Goal: Check status: Check status

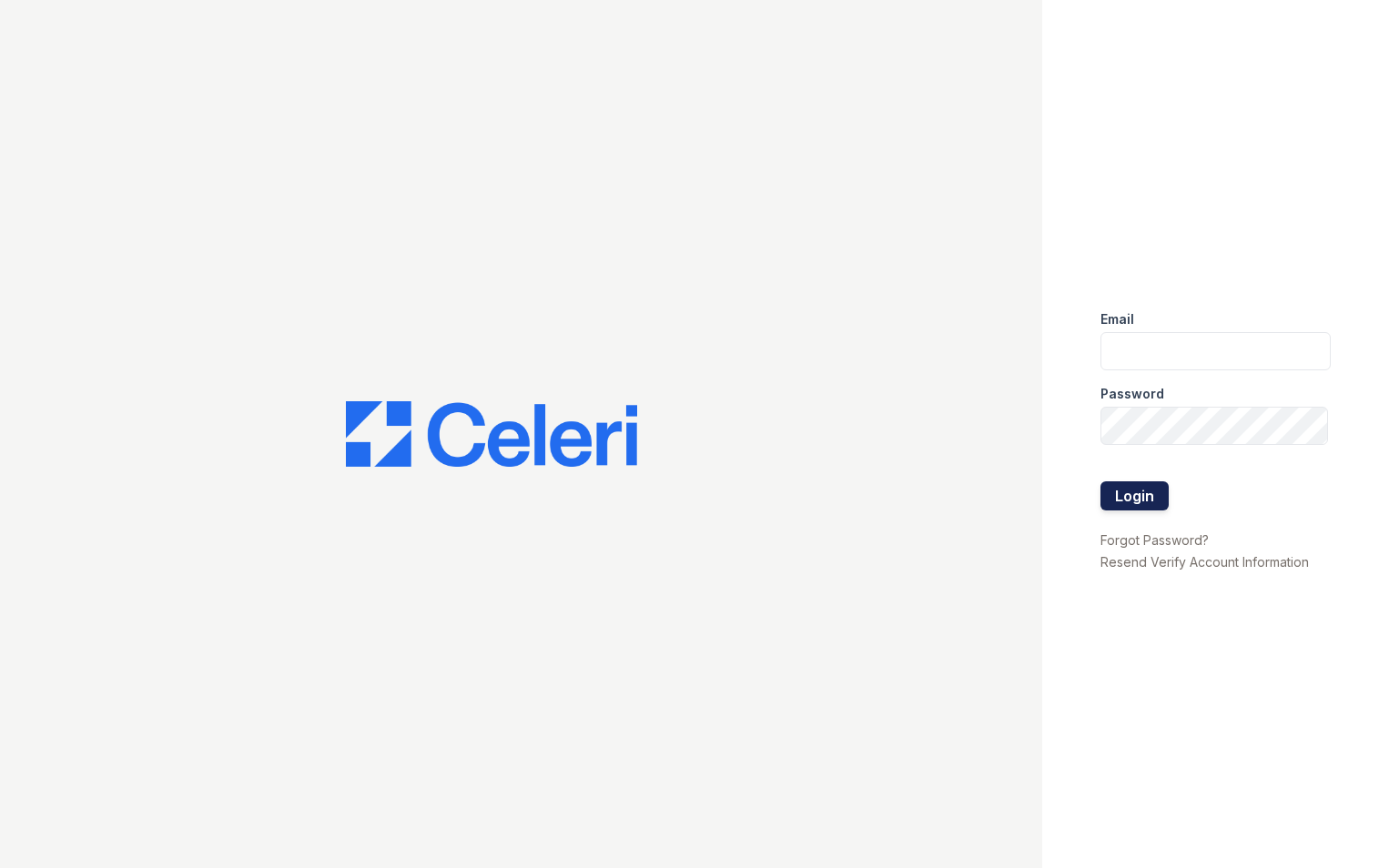
type input "Stellaleasing@loganpm.com"
click at [1129, 499] on button "Login" at bounding box center [1134, 495] width 68 height 29
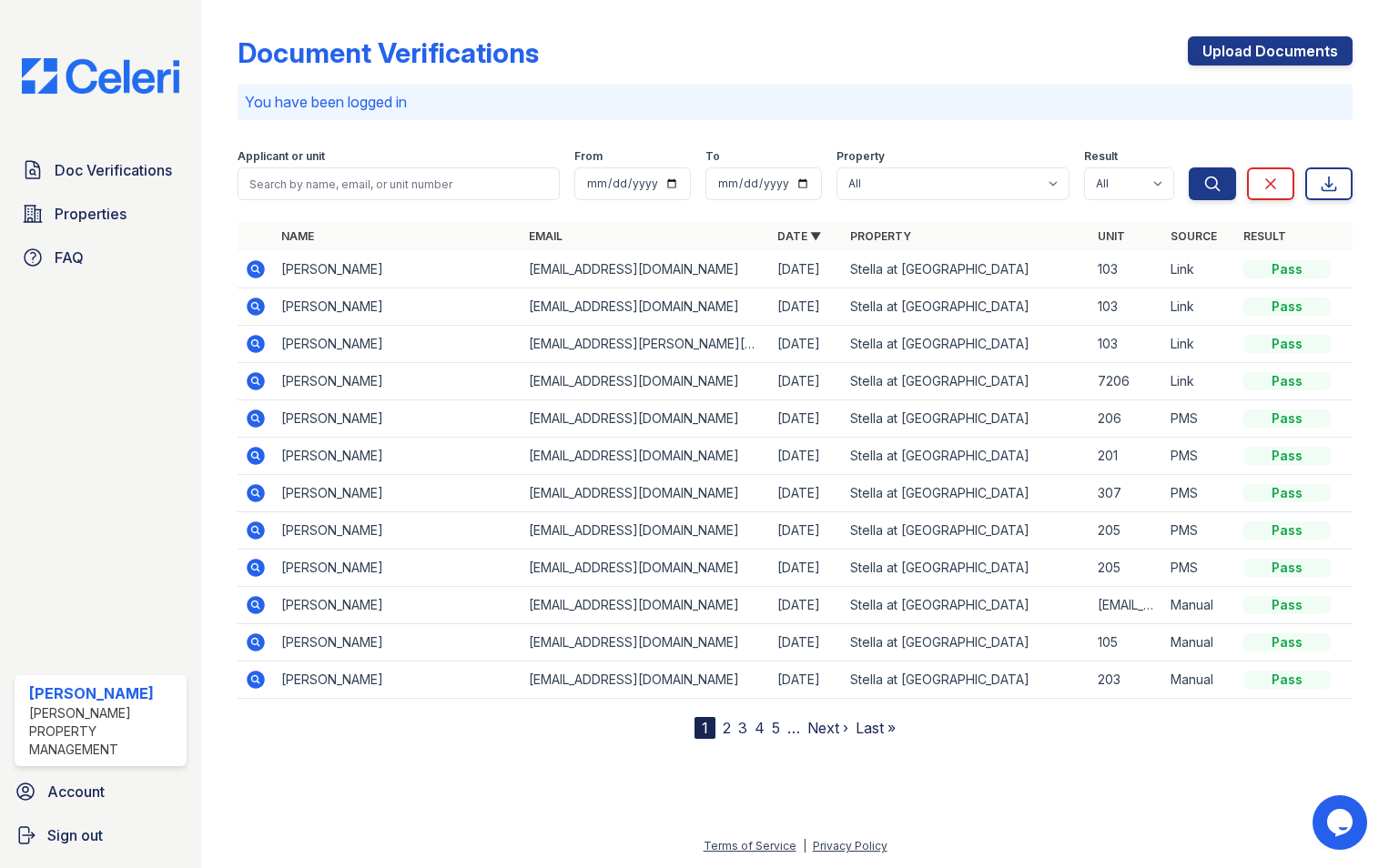
click at [258, 304] on icon at bounding box center [256, 306] width 22 height 22
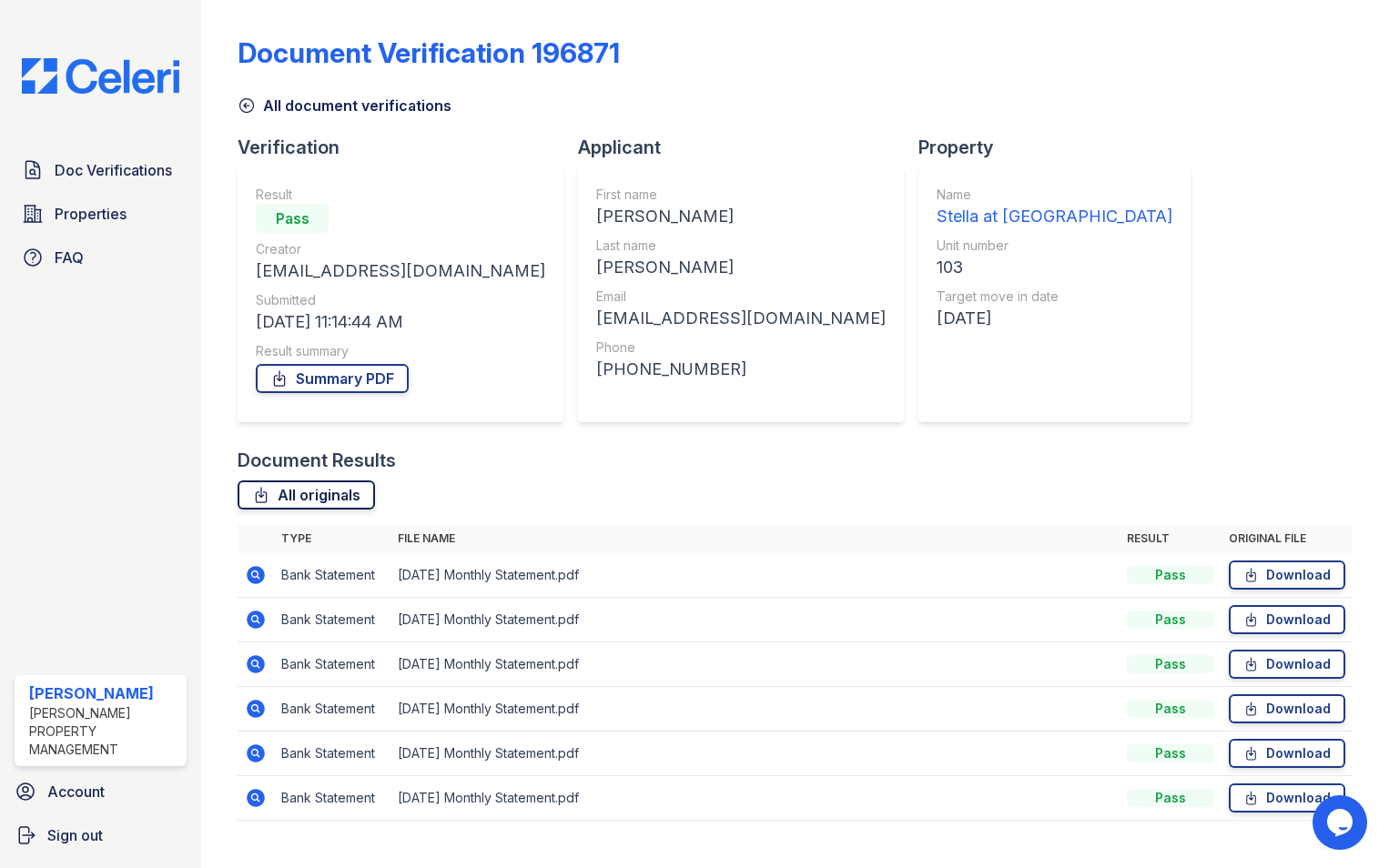
click at [323, 488] on link "All originals" at bounding box center [306, 494] width 137 height 29
